Goal: Answer question/provide support: Answer question/provide support

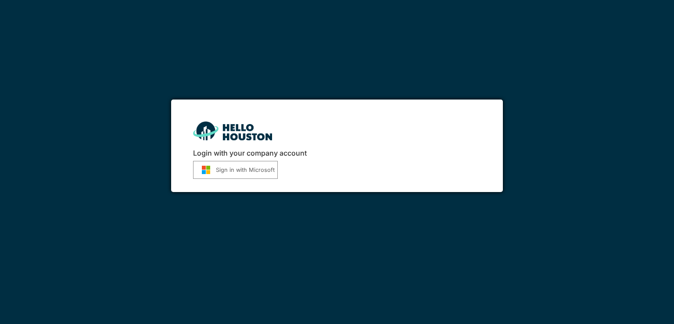
click at [245, 171] on button "Sign in with Microsoft" at bounding box center [235, 170] width 85 height 18
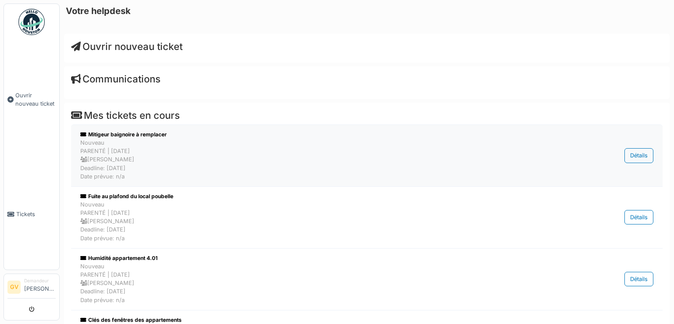
click at [271, 160] on div "Nouveau PARENTÉ | [DATE] [PERSON_NAME] Deadline: [DATE] Date prévue: n/a" at bounding box center [320, 160] width 481 height 42
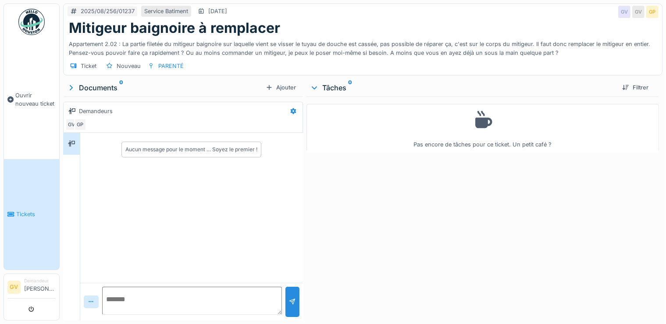
click at [383, 231] on div "Pas encore de tâches pour ce ticket. Un petit café ?" at bounding box center [483, 206] width 353 height 221
click at [136, 301] on textarea at bounding box center [192, 301] width 180 height 28
click at [88, 303] on icon at bounding box center [91, 302] width 7 height 6
click at [173, 294] on textarea at bounding box center [192, 301] width 180 height 28
type textarea "**********"
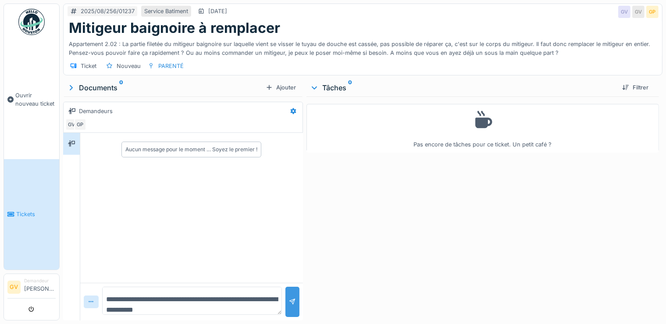
click at [289, 303] on div at bounding box center [292, 302] width 7 height 8
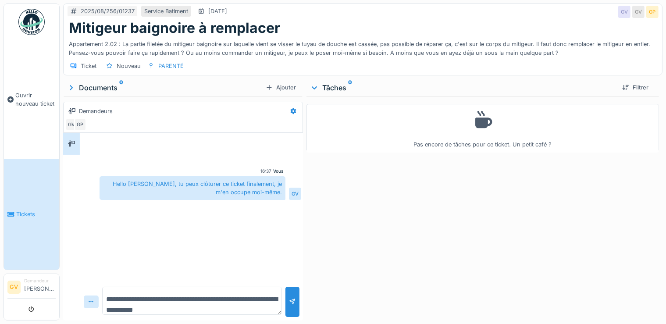
click at [29, 210] on span "Tickets" at bounding box center [35, 214] width 39 height 8
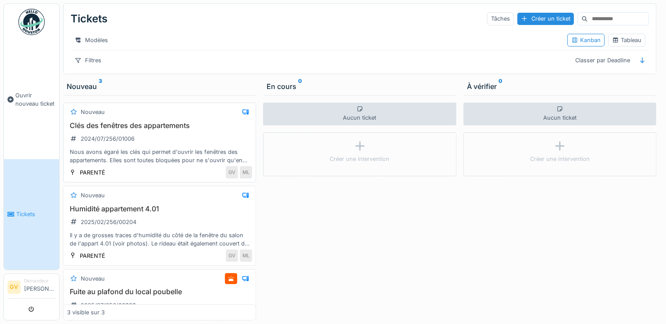
click at [155, 157] on div "Nous avons égaré les clés qui permet d'ouvrir les fenêtres des appartements. El…" at bounding box center [159, 156] width 185 height 17
